Goal: Transaction & Acquisition: Obtain resource

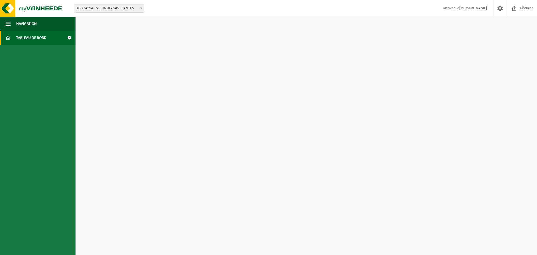
click at [23, 36] on span "Tableau de bord" at bounding box center [31, 38] width 30 height 14
click at [67, 37] on span at bounding box center [69, 38] width 13 height 14
click at [69, 37] on span at bounding box center [69, 38] width 13 height 14
click at [28, 37] on span "Tableau de bord" at bounding box center [31, 38] width 30 height 14
click at [8, 23] on span "button" at bounding box center [8, 24] width 5 height 14
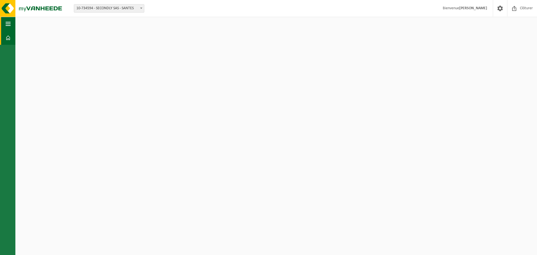
click at [8, 23] on span "button" at bounding box center [8, 24] width 5 height 14
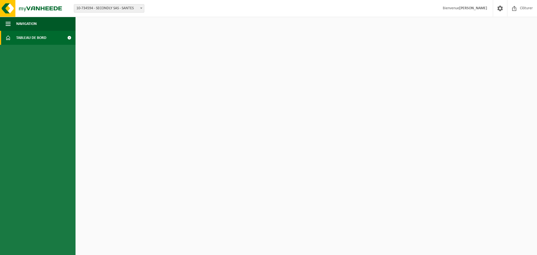
click at [27, 39] on span "Tableau de bord" at bounding box center [31, 38] width 30 height 14
click at [72, 38] on span at bounding box center [69, 38] width 13 height 14
click at [502, 9] on span at bounding box center [500, 8] width 8 height 17
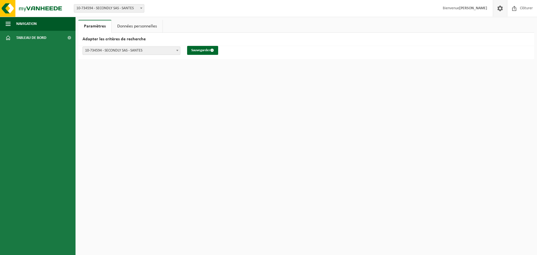
click at [502, 9] on span at bounding box center [500, 8] width 8 height 17
click at [49, 40] on link "Tableau de bord" at bounding box center [38, 38] width 76 height 14
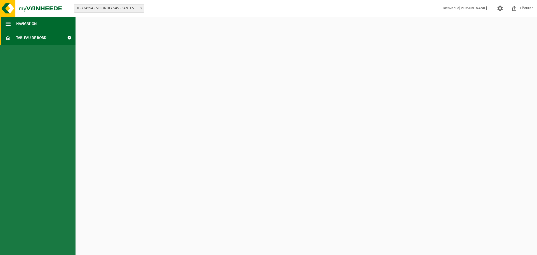
click at [10, 25] on span "button" at bounding box center [8, 24] width 5 height 14
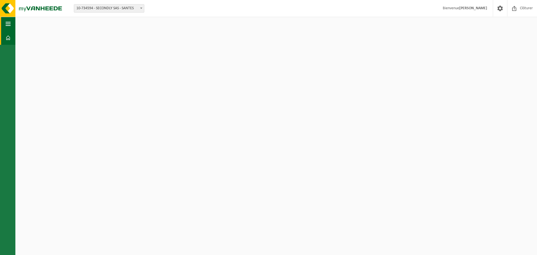
click at [8, 24] on span "button" at bounding box center [8, 24] width 5 height 14
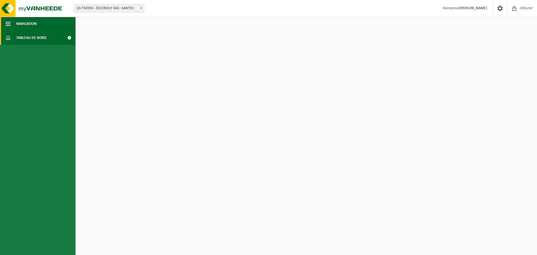
click at [8, 24] on span "button" at bounding box center [8, 24] width 5 height 14
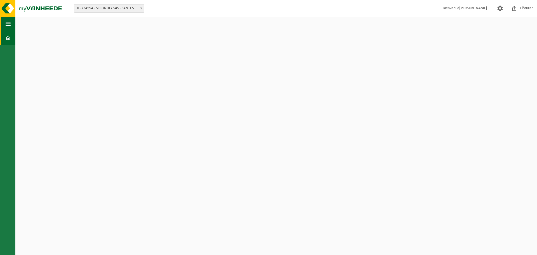
click at [8, 24] on span "button" at bounding box center [8, 24] width 5 height 14
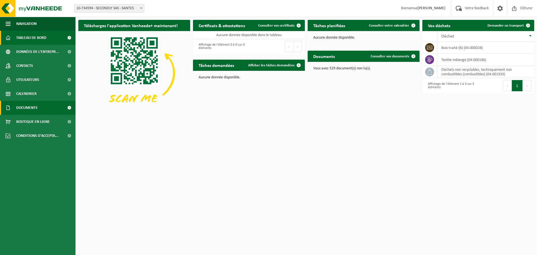
click at [30, 110] on span "Documents" at bounding box center [26, 108] width 21 height 14
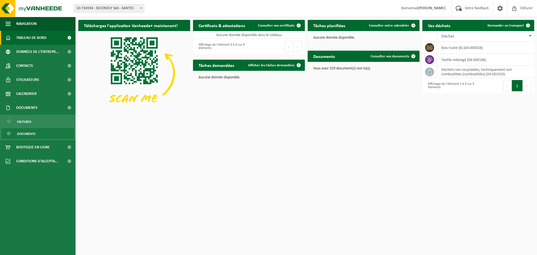
click at [34, 132] on span "Documents" at bounding box center [26, 133] width 18 height 11
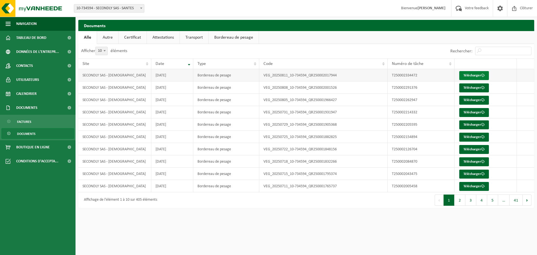
click at [477, 74] on link "Télécharger" at bounding box center [474, 75] width 30 height 9
